Goal: Task Accomplishment & Management: Use online tool/utility

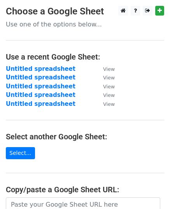
scroll to position [134, 0]
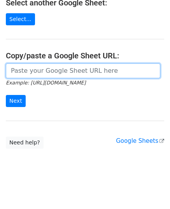
click at [59, 70] on input "url" at bounding box center [83, 70] width 154 height 15
click at [31, 74] on input "url" at bounding box center [83, 70] width 154 height 15
paste input "[URL][DOMAIN_NAME]"
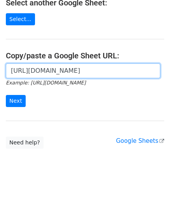
scroll to position [0, 171]
type input "[URL][DOMAIN_NAME]"
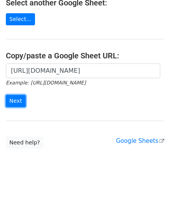
scroll to position [0, 0]
click at [14, 99] on input "Next" at bounding box center [16, 101] width 20 height 12
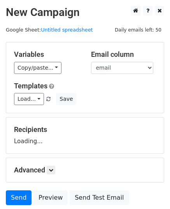
scroll to position [61, 0]
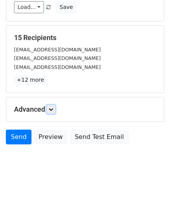
click at [52, 109] on icon at bounding box center [51, 109] width 5 height 5
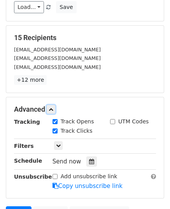
scroll to position [168, 0]
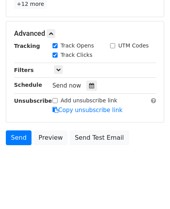
click at [86, 86] on div at bounding box center [91, 86] width 11 height 10
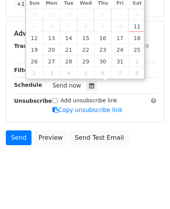
type input "2025-10-13 12:00"
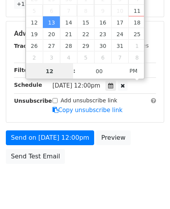
type input "9"
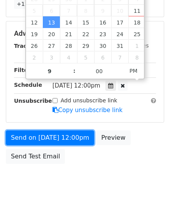
type input "2025-10-13 21:00"
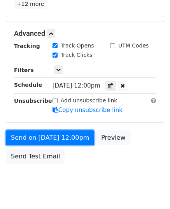
click at [50, 140] on link "Send on Oct 13 at 12:00pm" at bounding box center [50, 137] width 88 height 15
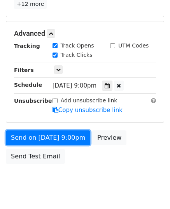
click at [49, 139] on link "Send on Oct 13 at 9:00pm" at bounding box center [48, 137] width 84 height 15
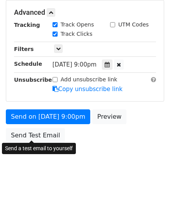
scroll to position [155, 0]
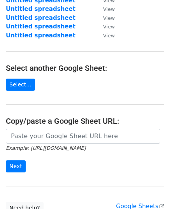
scroll to position [117, 0]
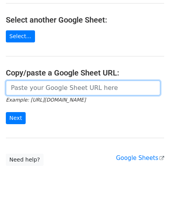
click at [50, 90] on input "url" at bounding box center [83, 88] width 154 height 15
paste input "https://docs.google.com/spreadsheets/d/1uX3LoEH8-zjEArEaYf-WrAP3L2aGQC-QWT7nGRz…"
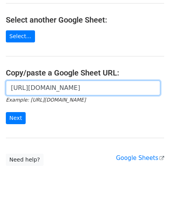
scroll to position [0, 175]
type input "https://docs.google.com/spreadsheets/d/1uX3LoEH8-zjEArEaYf-WrAP3L2aGQC-QWT7nGRz…"
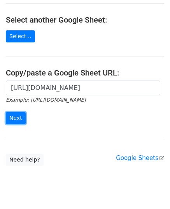
click at [14, 121] on input "Next" at bounding box center [16, 118] width 20 height 12
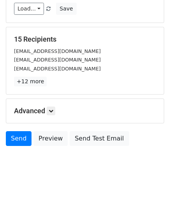
scroll to position [92, 0]
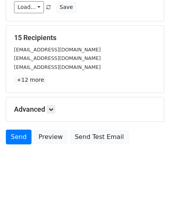
click at [57, 111] on h5 "Advanced" at bounding box center [85, 109] width 142 height 9
click at [53, 109] on icon at bounding box center [51, 109] width 5 height 5
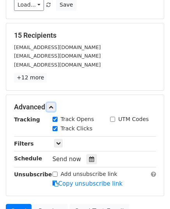
scroll to position [168, 0]
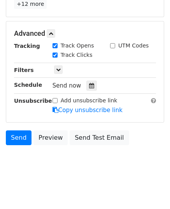
click at [91, 84] on div at bounding box center [91, 86] width 11 height 10
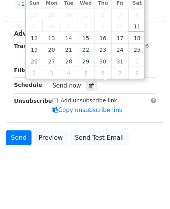
type input "2025-10-14 12:00"
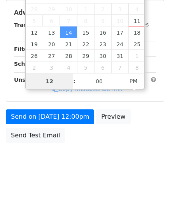
scroll to position [155, 0]
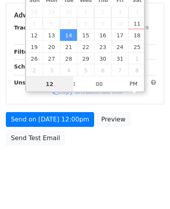
type input "9"
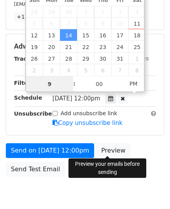
scroll to position [168, 0]
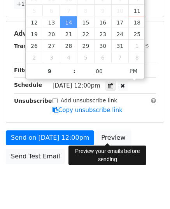
type input "2025-10-14 21:00"
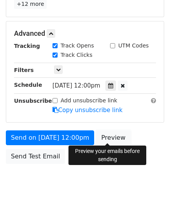
click at [110, 134] on link "Preview" at bounding box center [113, 137] width 34 height 15
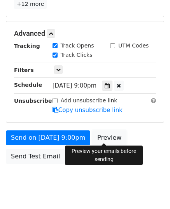
click at [107, 136] on link "Preview" at bounding box center [109, 137] width 34 height 15
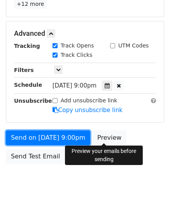
click at [57, 133] on link "Send on Oct 14 at 9:00pm" at bounding box center [48, 137] width 84 height 15
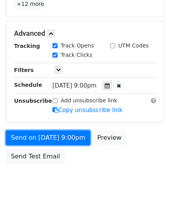
click at [57, 133] on link "Send on Oct 14 at 9:00pm" at bounding box center [48, 137] width 84 height 15
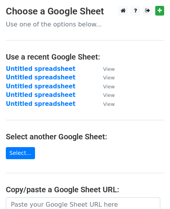
scroll to position [117, 0]
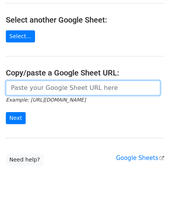
click at [54, 88] on input "url" at bounding box center [83, 88] width 154 height 15
paste input "https://docs.google.com/spreadsheets/d/1wHgdXdLrAE8bLRvuK816L0SRxQRrsNOAT0YBPXA…"
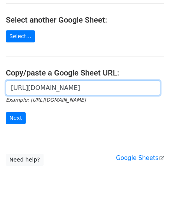
scroll to position [0, 173]
type input "https://docs.google.com/spreadsheets/d/1wHgdXdLrAE8bLRvuK816L0SRxQRrsNOAT0YBPXA…"
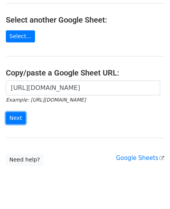
click at [16, 118] on input "Next" at bounding box center [16, 118] width 20 height 12
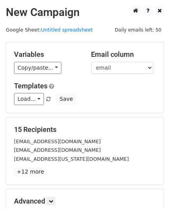
click at [31, 70] on link "Copy/paste..." at bounding box center [37, 68] width 47 height 12
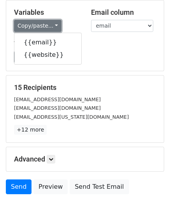
scroll to position [92, 0]
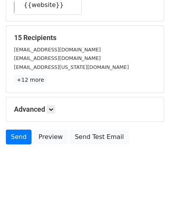
click at [60, 120] on div "Advanced Tracking Track Opens UTM Codes Track Clicks Filters Only include sprea…" at bounding box center [85, 109] width 158 height 24
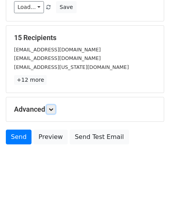
click at [53, 107] on icon at bounding box center [51, 109] width 5 height 5
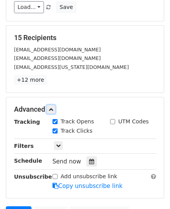
scroll to position [168, 0]
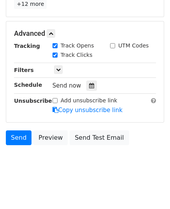
click at [86, 86] on div at bounding box center [91, 86] width 11 height 10
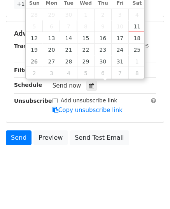
type input "2025-10-15 12:00"
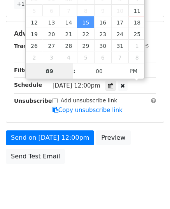
type input "8"
type input "9"
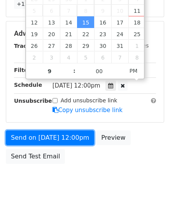
type input "2025-10-15 21:00"
click at [55, 137] on link "Send on Oct 15 at 12:00pm" at bounding box center [50, 137] width 88 height 15
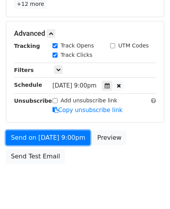
click at [55, 137] on link "Send on Oct 15 at 9:00pm" at bounding box center [48, 137] width 84 height 15
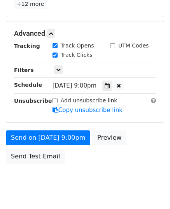
scroll to position [155, 0]
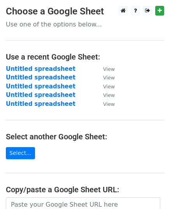
scroll to position [134, 0]
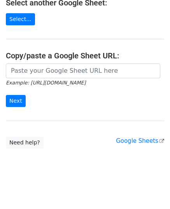
click at [53, 56] on h4 "Copy/paste a Google Sheet URL:" at bounding box center [85, 55] width 158 height 9
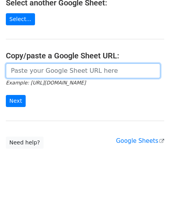
click at [51, 67] on input "url" at bounding box center [83, 70] width 154 height 15
paste input "[URL][DOMAIN_NAME]"
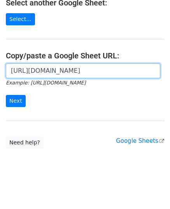
scroll to position [0, 160]
type input "https://docs.google.com/spreadsheets/d/1ZLmyf6tx3AjvYgOo0SqiniMiMklgavel2_5p-6o…"
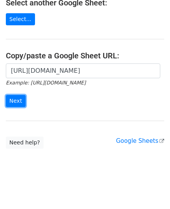
click at [13, 99] on input "Next" at bounding box center [16, 101] width 20 height 12
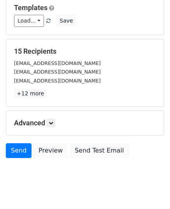
scroll to position [92, 0]
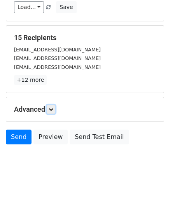
click at [53, 108] on icon at bounding box center [51, 109] width 5 height 5
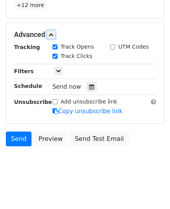
scroll to position [168, 0]
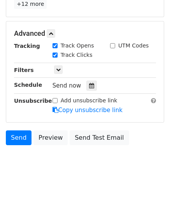
click at [89, 83] on icon at bounding box center [91, 85] width 5 height 5
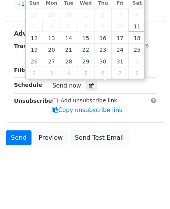
type input "[DATE] 12:00"
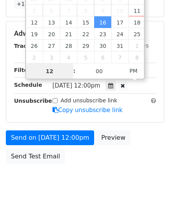
type input "9"
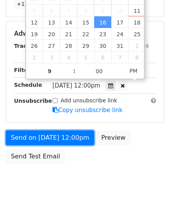
type input "[DATE] 21:00"
click at [59, 133] on link "Send on [DATE] 12:00pm" at bounding box center [50, 137] width 88 height 15
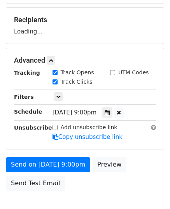
scroll to position [0, 0]
